Goal: Task Accomplishment & Management: Complete application form

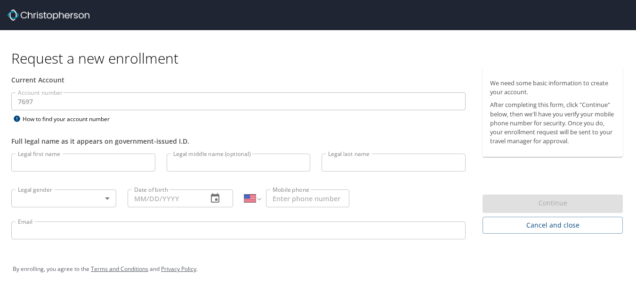
select select "US"
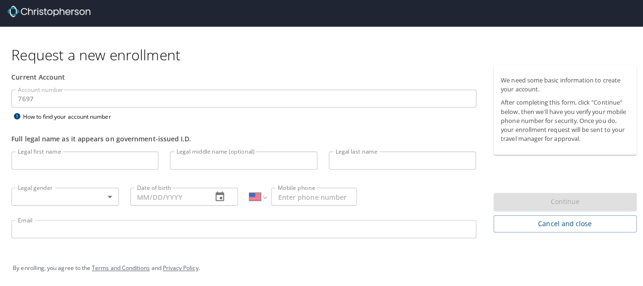
scroll to position [4, 0]
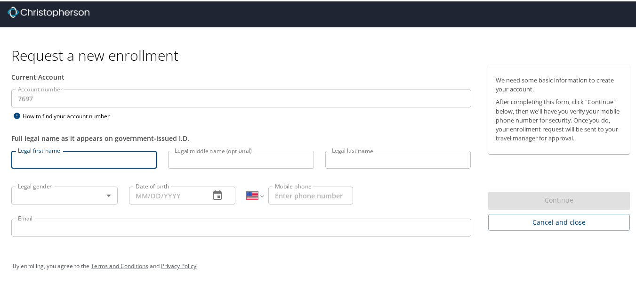
click at [64, 162] on input "Legal first name" at bounding box center [83, 158] width 145 height 18
type input "Elizabeth"
type input "Moffatt"
type input "(619) 309-5441"
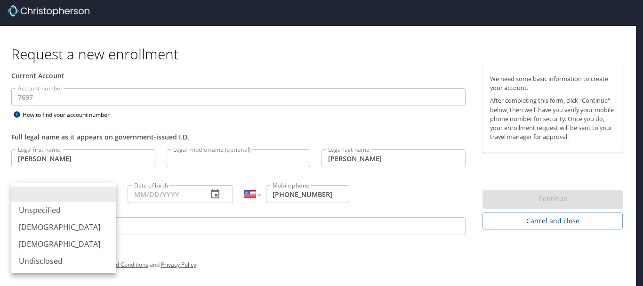
click at [62, 200] on body "Request a new enrollment Current Account Account number 7697 Account number How…" at bounding box center [321, 139] width 643 height 286
click at [46, 245] on li "Female" at bounding box center [63, 243] width 105 height 17
type input "Female"
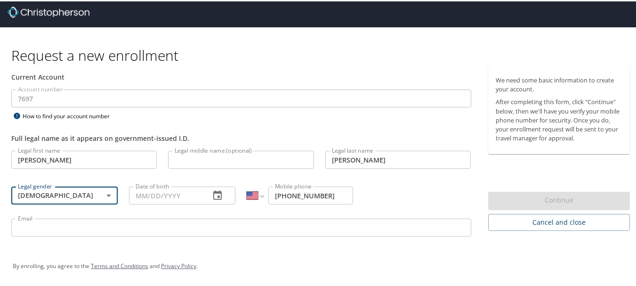
click at [165, 191] on input "Date of birth" at bounding box center [165, 194] width 73 height 18
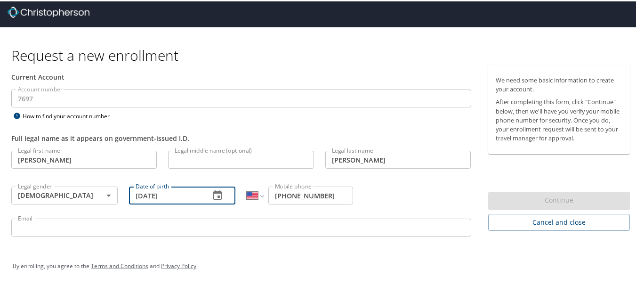
type input "01/28/1978"
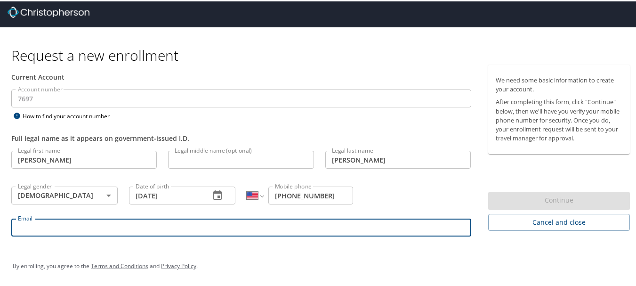
click at [118, 217] on input "Email" at bounding box center [241, 226] width 460 height 18
type input "Elizabeth.Moffatt@medicalsolutions.com"
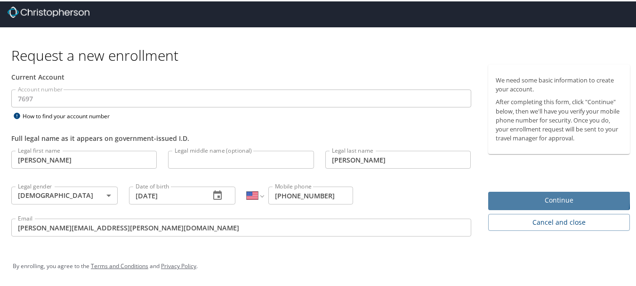
click at [505, 194] on span "Continue" at bounding box center [559, 199] width 127 height 12
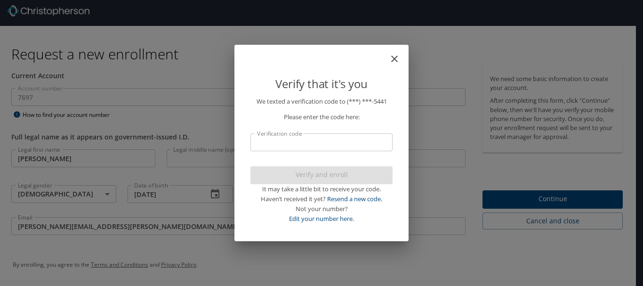
click at [351, 142] on input "Verification code" at bounding box center [321, 142] width 142 height 18
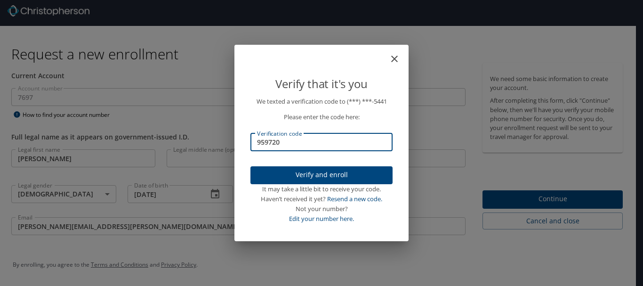
type input "959720"
click at [326, 176] on span "Verify and enroll" at bounding box center [321, 175] width 127 height 12
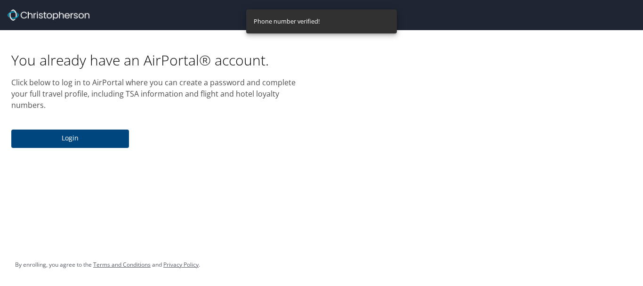
scroll to position [0, 0]
click at [89, 132] on span "Login" at bounding box center [70, 138] width 103 height 12
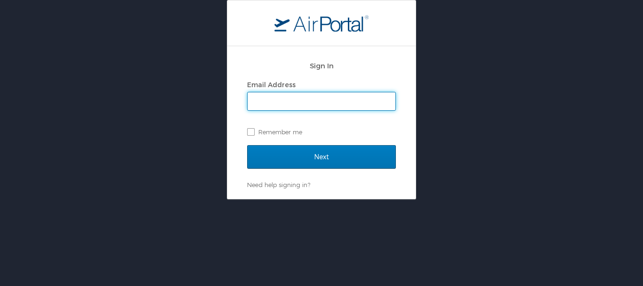
click at [305, 97] on input "Email Address" at bounding box center [322, 101] width 148 height 18
type input "Elizabeth.Moffatt@medicalsolutions.com"
click at [253, 129] on label "Remember me" at bounding box center [321, 132] width 149 height 14
click at [253, 129] on input "Remember me" at bounding box center [250, 131] width 6 height 6
checkbox input "true"
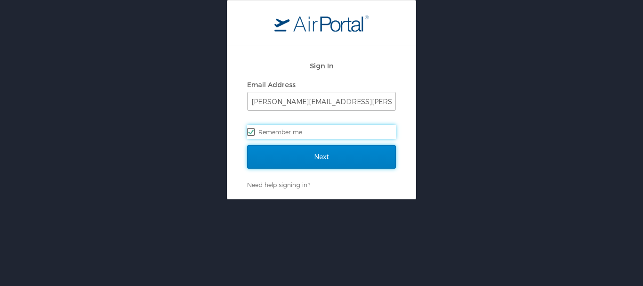
click at [332, 157] on input "Next" at bounding box center [321, 157] width 149 height 24
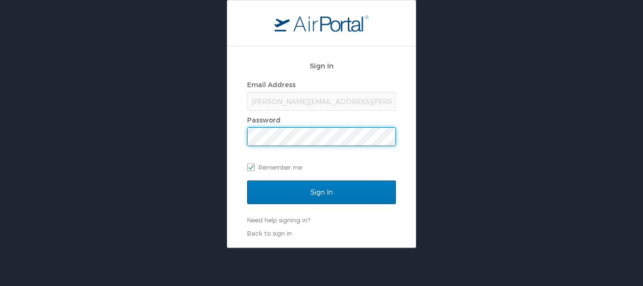
click at [247, 180] on input "Sign In" at bounding box center [321, 192] width 149 height 24
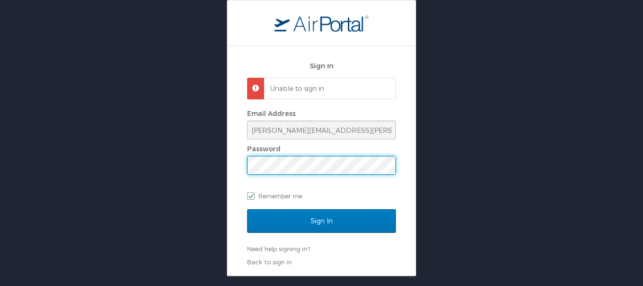
click at [141, 164] on div "Sign In Unable to sign in Email Address Elizabeth.Moffatt@medicalsolutions.com …" at bounding box center [321, 138] width 643 height 276
click at [247, 209] on input "Sign In" at bounding box center [321, 221] width 149 height 24
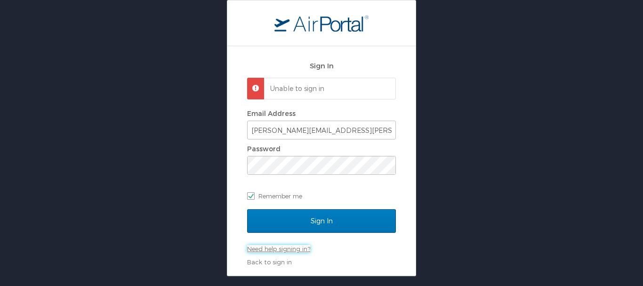
click at [282, 250] on link "Need help signing in?" at bounding box center [278, 249] width 63 height 8
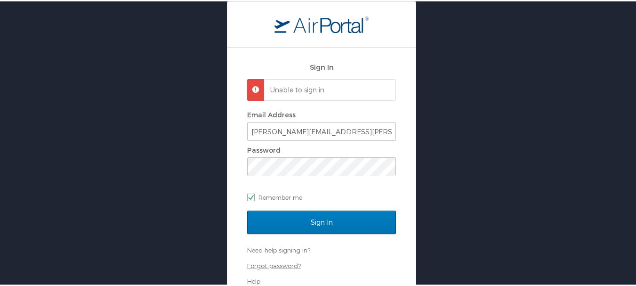
click at [277, 264] on link "Forgot password?" at bounding box center [274, 264] width 54 height 8
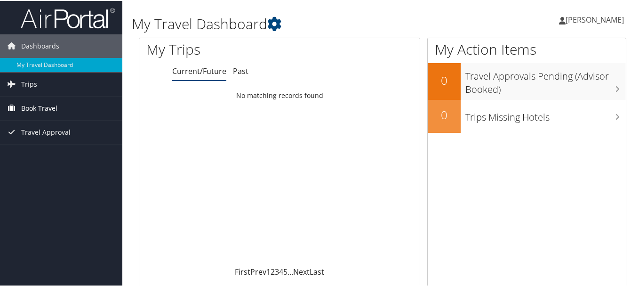
click at [52, 102] on span "Book Travel" at bounding box center [39, 108] width 36 height 24
click at [34, 106] on span "Book Travel" at bounding box center [39, 108] width 36 height 24
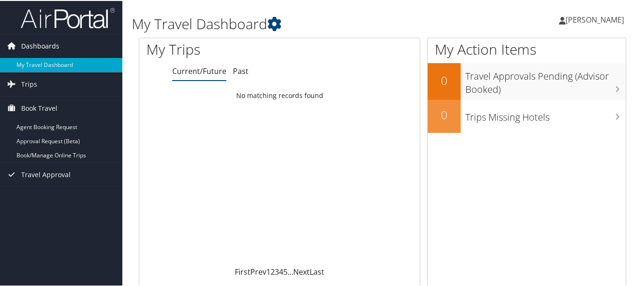
click at [40, 46] on span "Dashboards" at bounding box center [40, 45] width 38 height 24
